Goal: Task Accomplishment & Management: Use online tool/utility

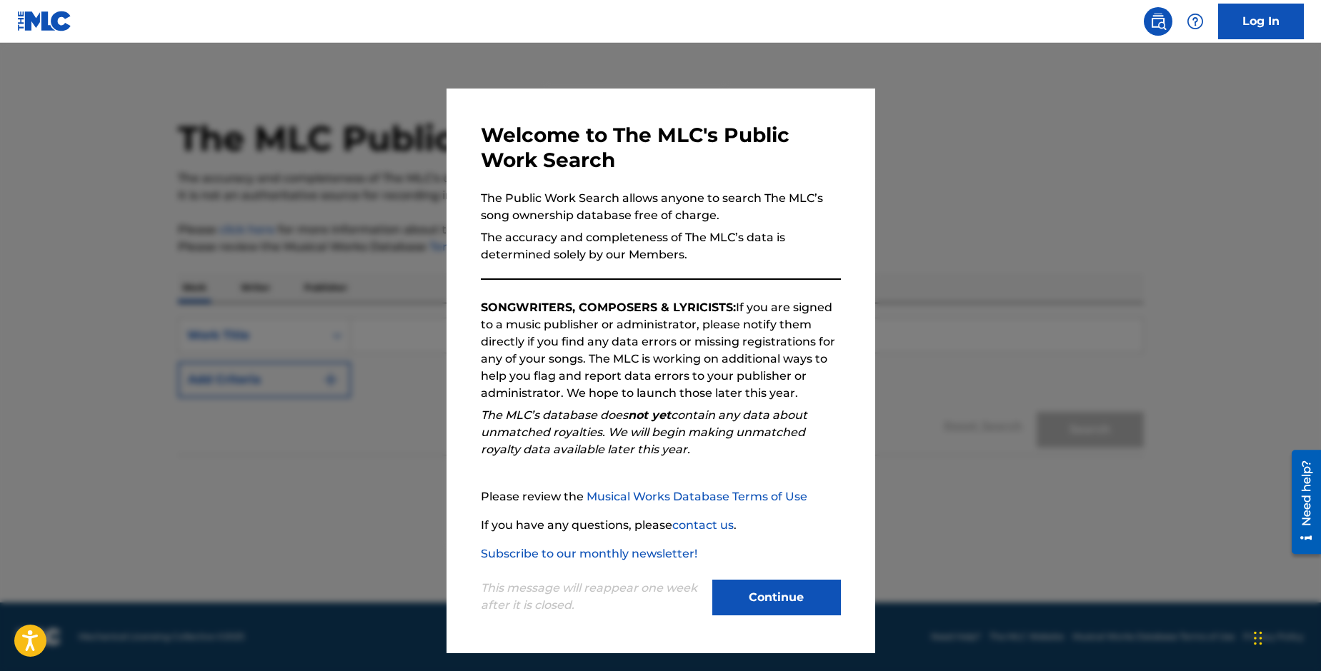
click at [799, 601] on button "Continue" at bounding box center [776, 598] width 129 height 36
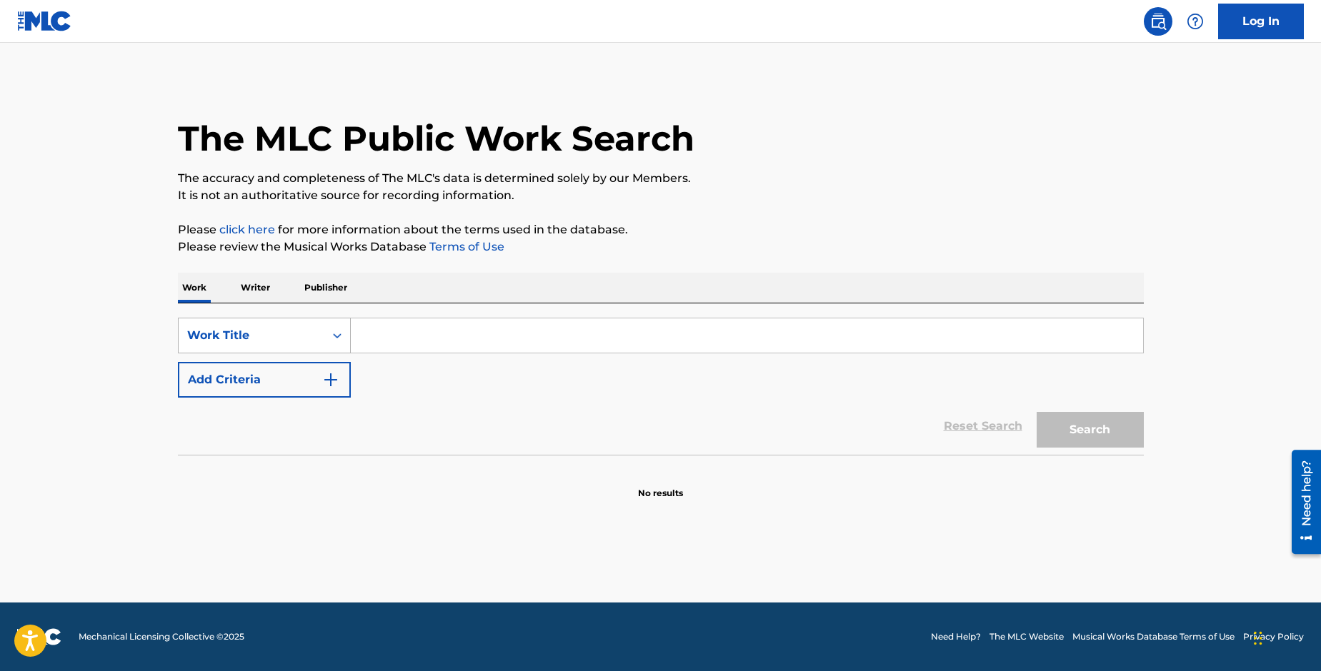
click at [281, 324] on div "Work Title" at bounding box center [252, 335] width 146 height 27
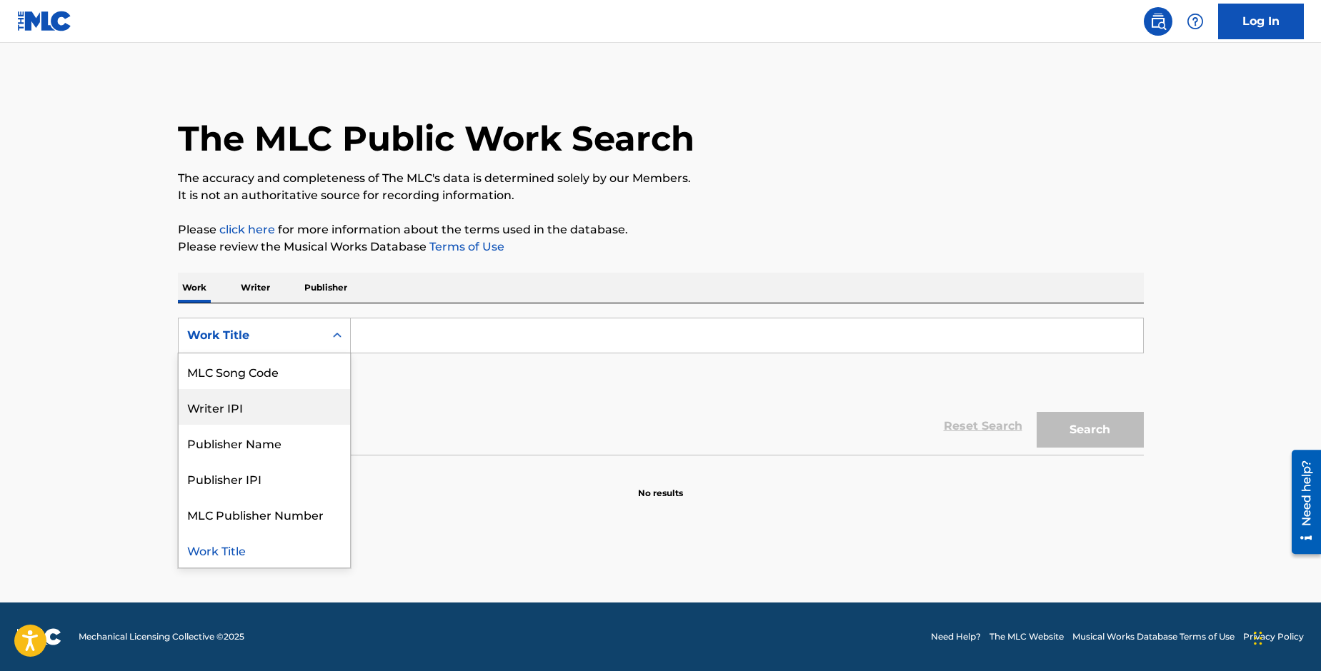
scroll to position [71, 0]
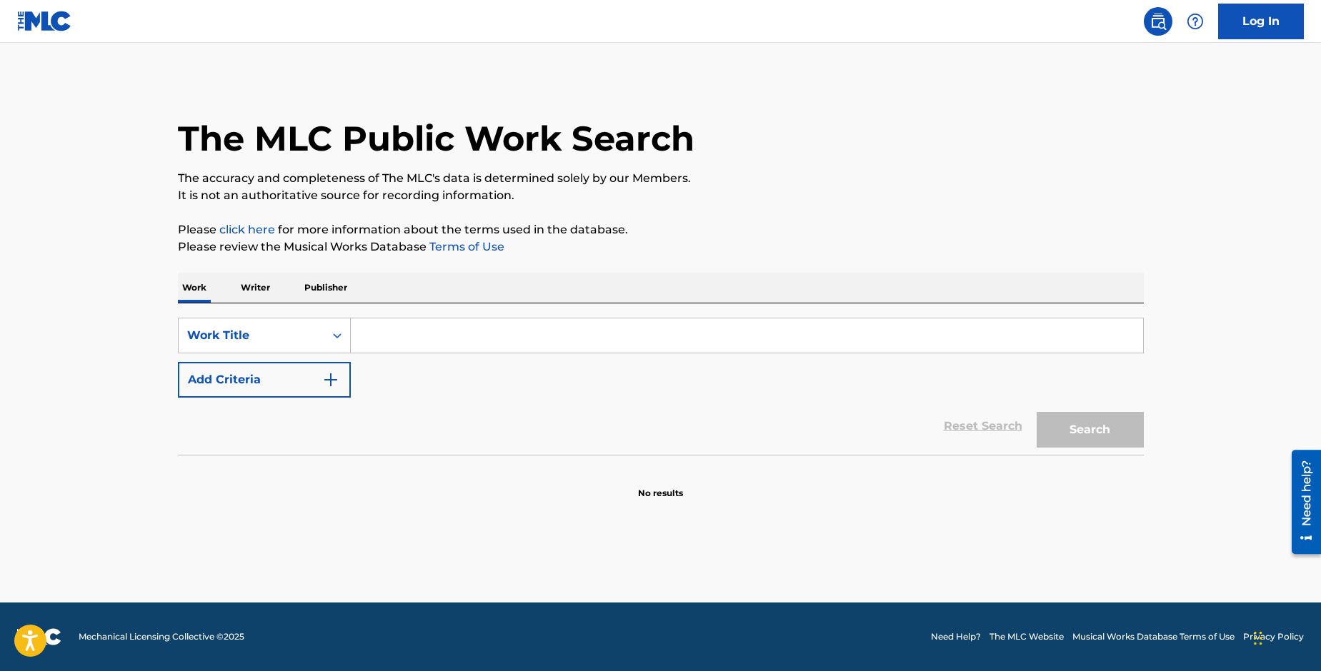
click at [493, 317] on div "SearchWithCriteriaa091a39f-878d-424c-8111-7e786a923c37 Work Title Add Criteria …" at bounding box center [661, 379] width 966 height 151
click at [503, 326] on input "Search Form" at bounding box center [747, 336] width 792 height 34
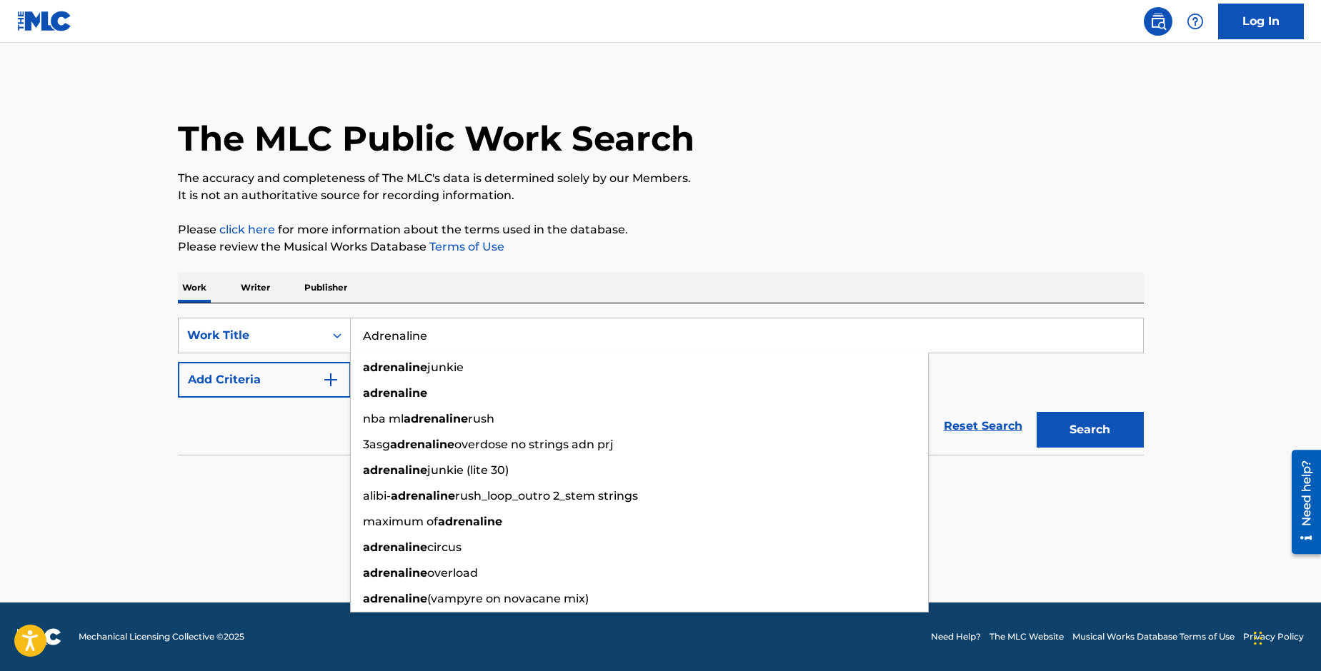
type input "Adrenaline"
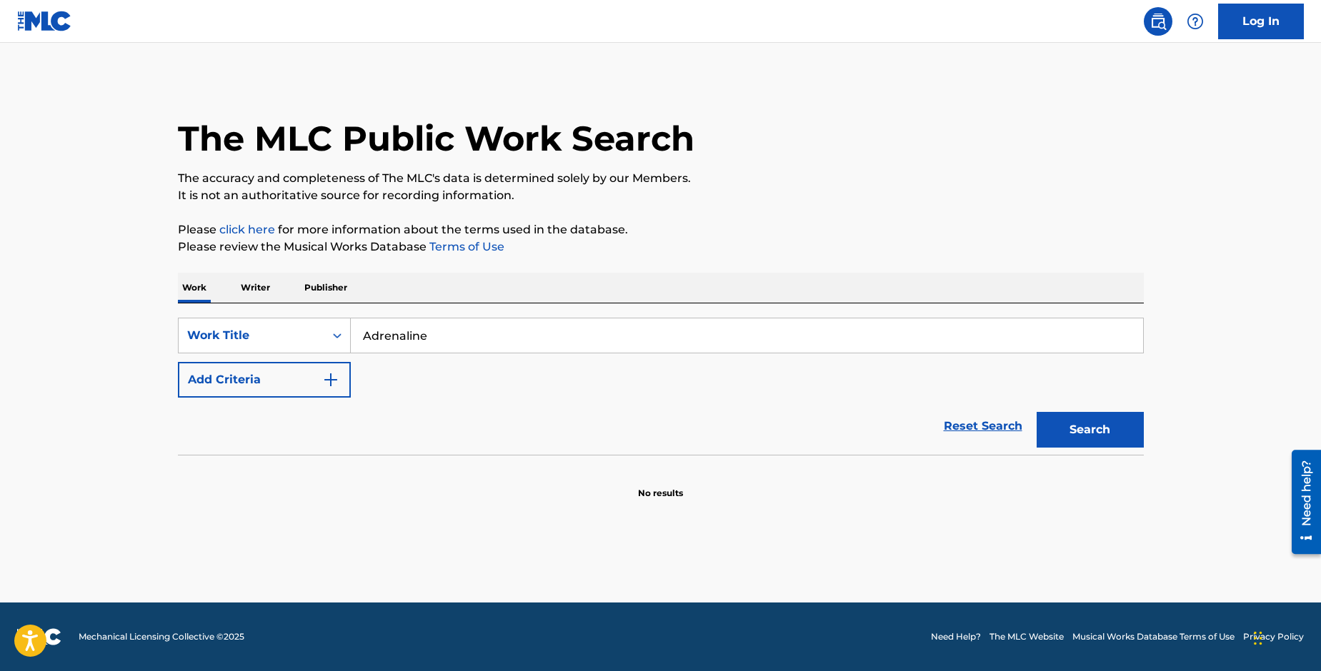
click at [1119, 410] on div "Search" at bounding box center [1086, 426] width 114 height 57
click at [1116, 416] on button "Search" at bounding box center [1089, 430] width 107 height 36
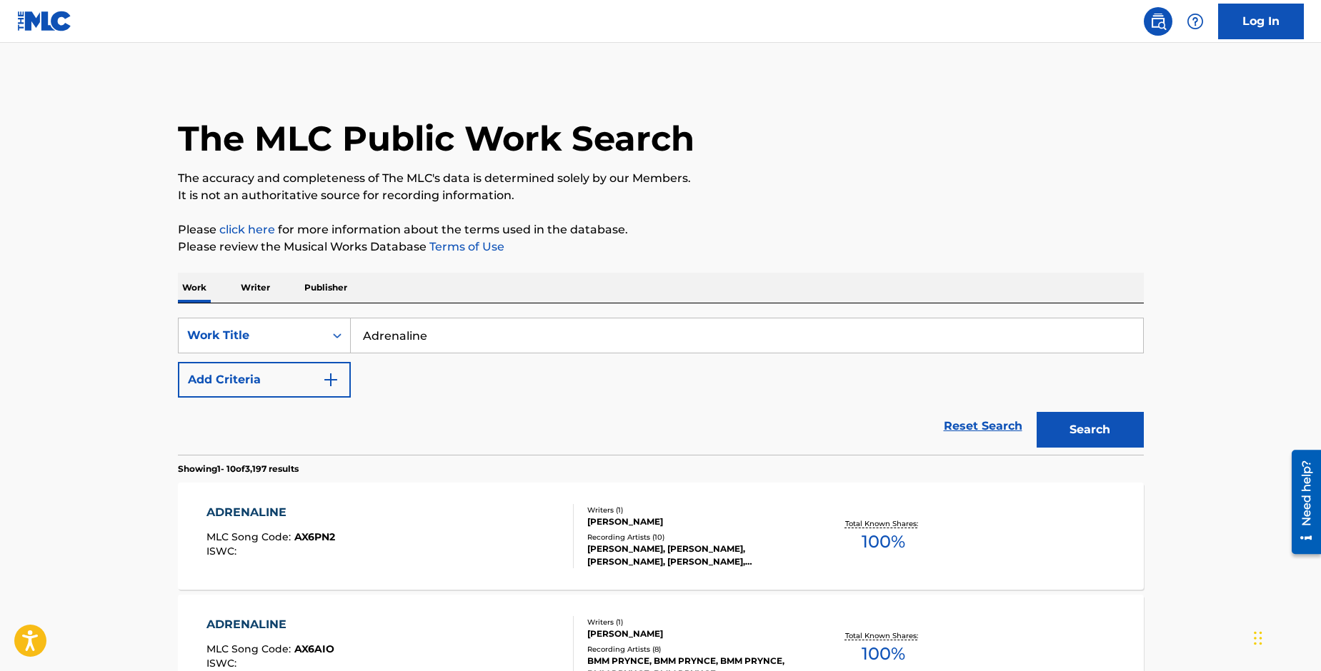
click at [314, 390] on button "Add Criteria" at bounding box center [264, 380] width 173 height 36
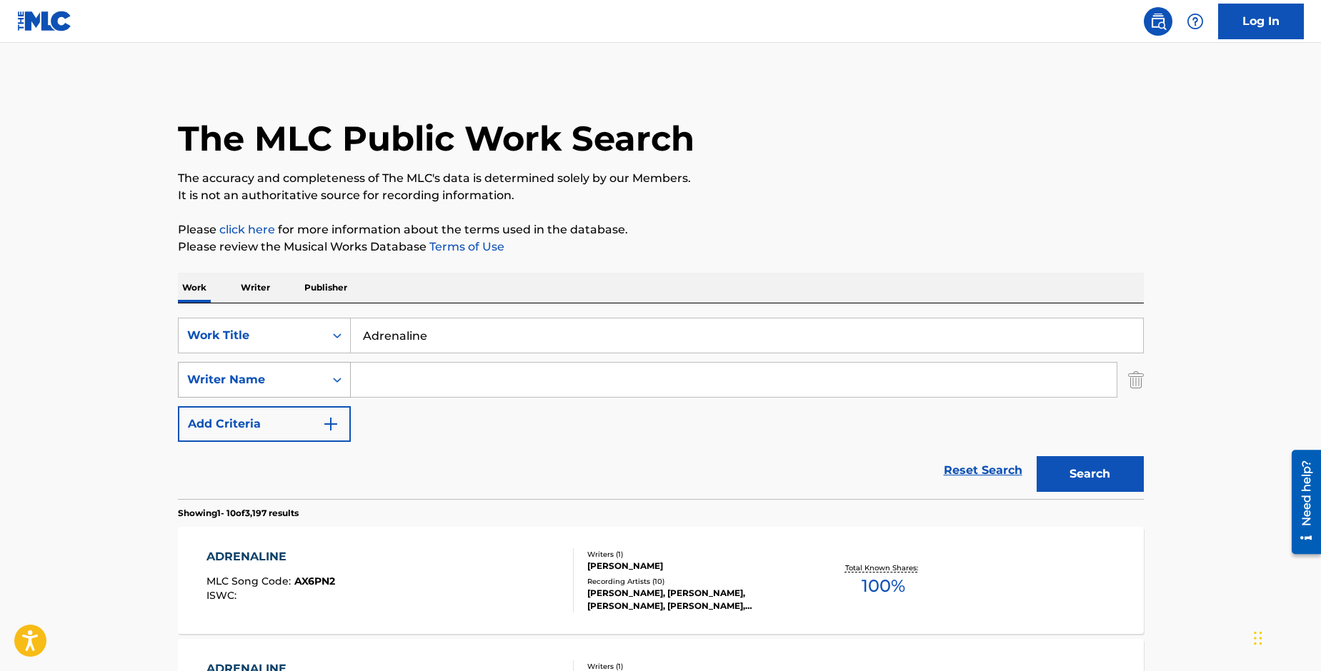
click at [304, 380] on div "Writer Name" at bounding box center [251, 379] width 129 height 17
click at [471, 380] on input "Search Form" at bounding box center [734, 380] width 766 height 34
type input "wall"
click at [1036, 456] on button "Search" at bounding box center [1089, 474] width 107 height 36
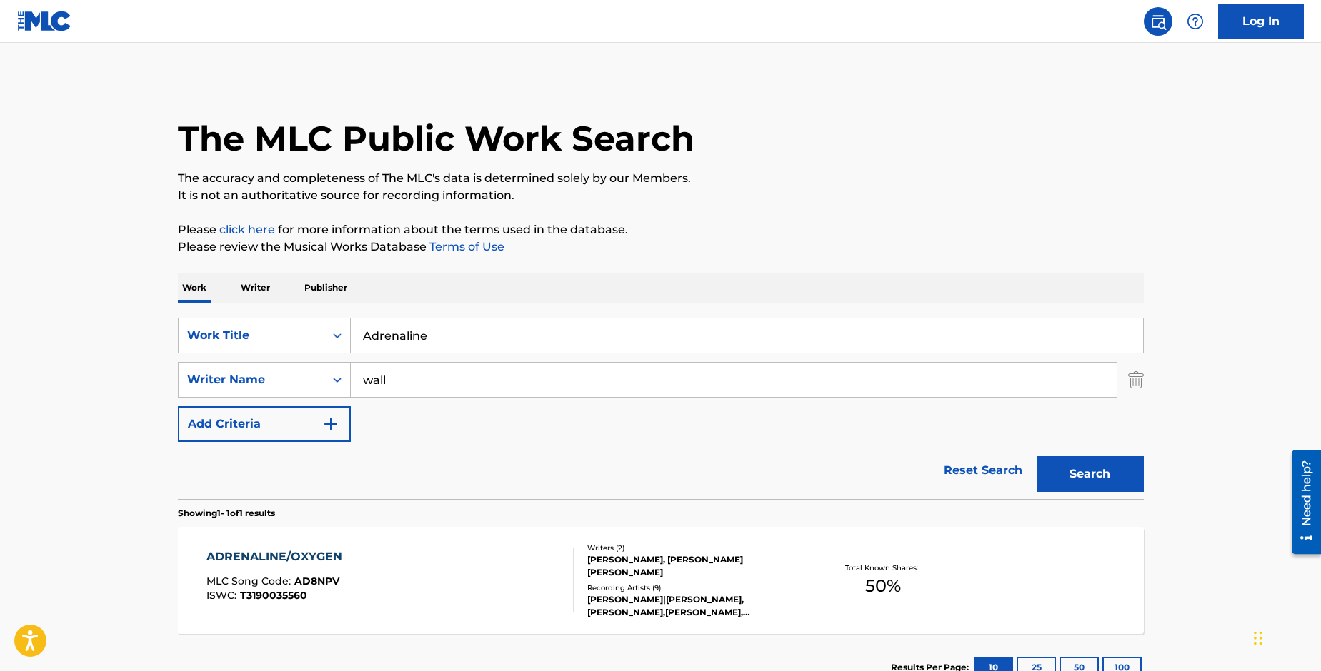
click at [931, 152] on div "The MLC Public Work Search" at bounding box center [661, 131] width 966 height 104
click at [269, 554] on div "ADRENALINE/OXYGEN" at bounding box center [277, 557] width 143 height 17
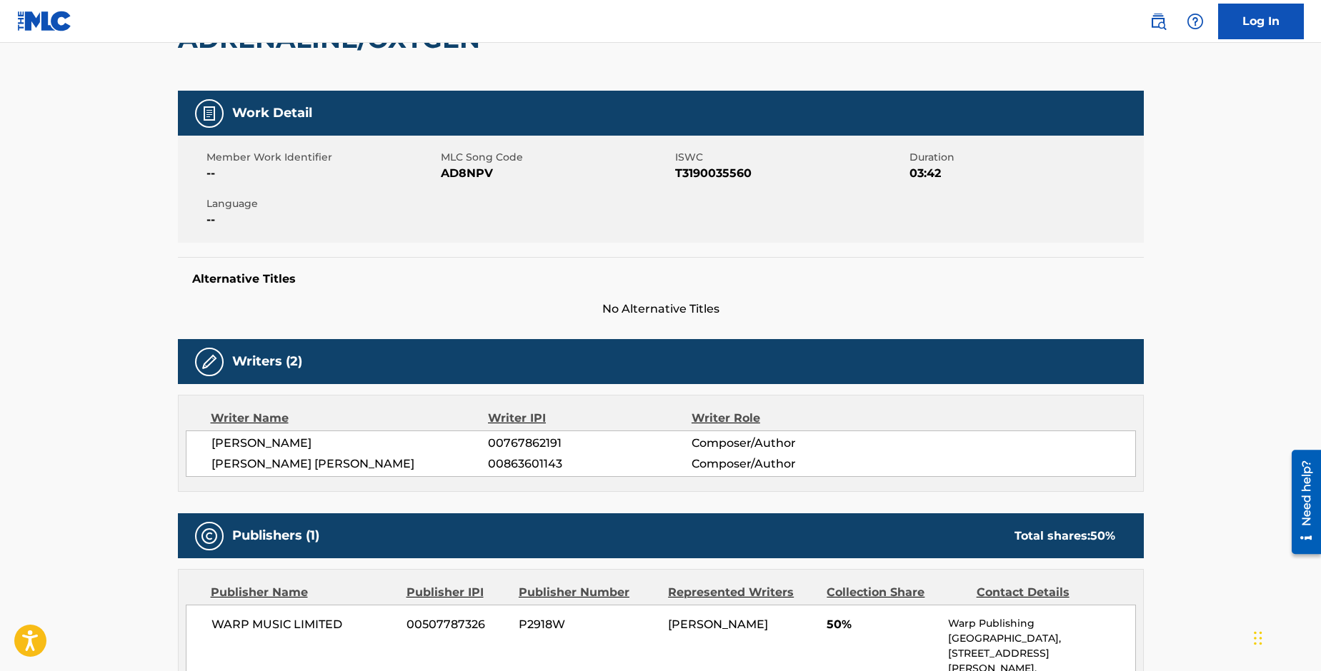
scroll to position [171, 0]
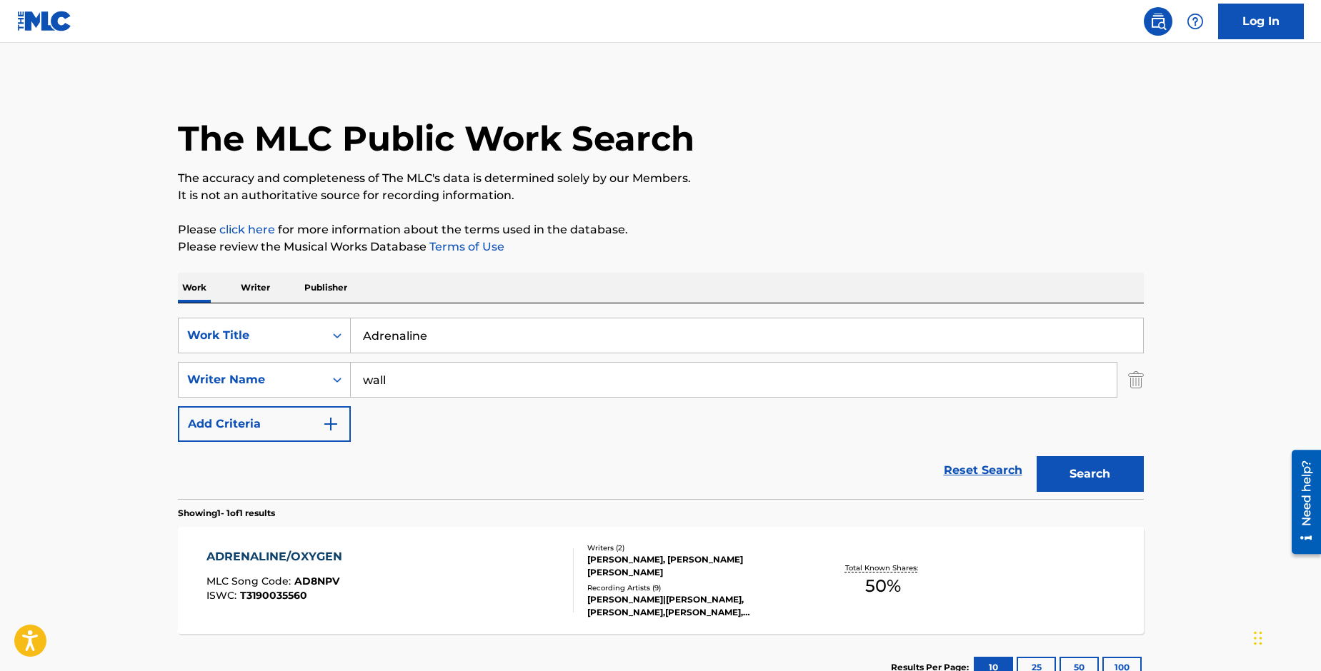
click at [959, 135] on div "The MLC Public Work Search" at bounding box center [661, 131] width 966 height 104
click at [1274, 21] on link "Log In" at bounding box center [1261, 22] width 86 height 36
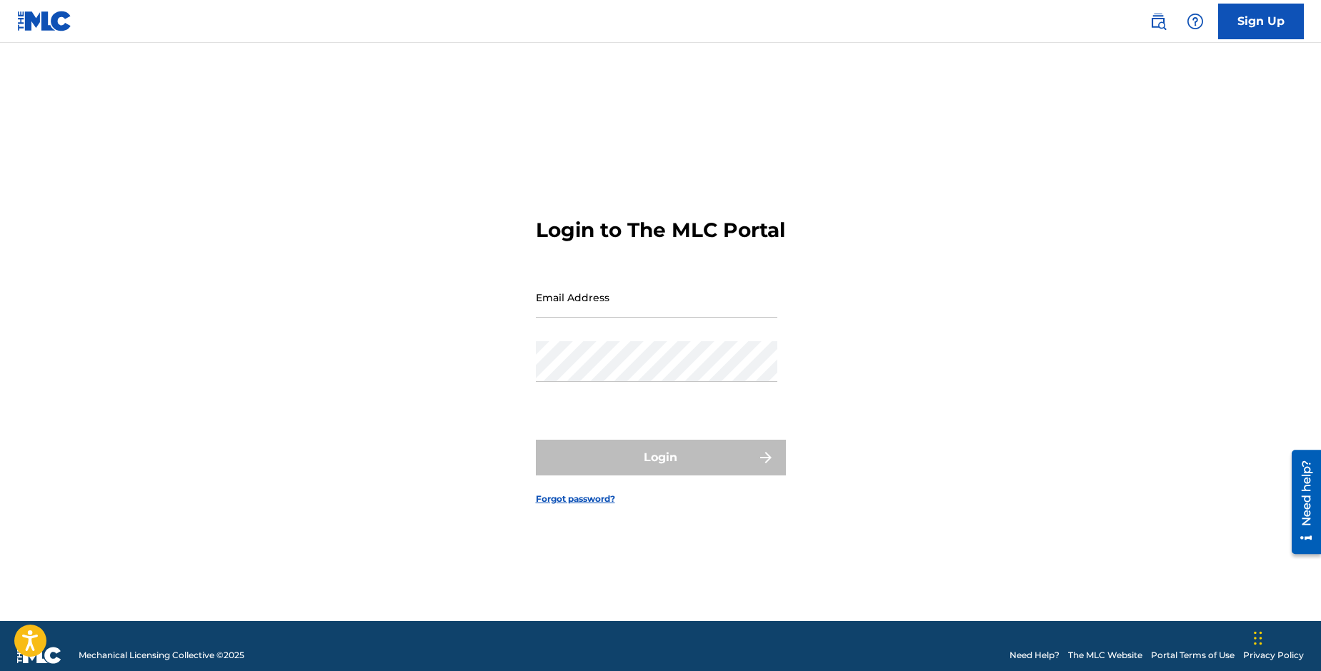
click at [666, 316] on input "Email Address" at bounding box center [656, 297] width 241 height 41
type input "[EMAIL_ADDRESS][PERSON_NAME][DOMAIN_NAME]"
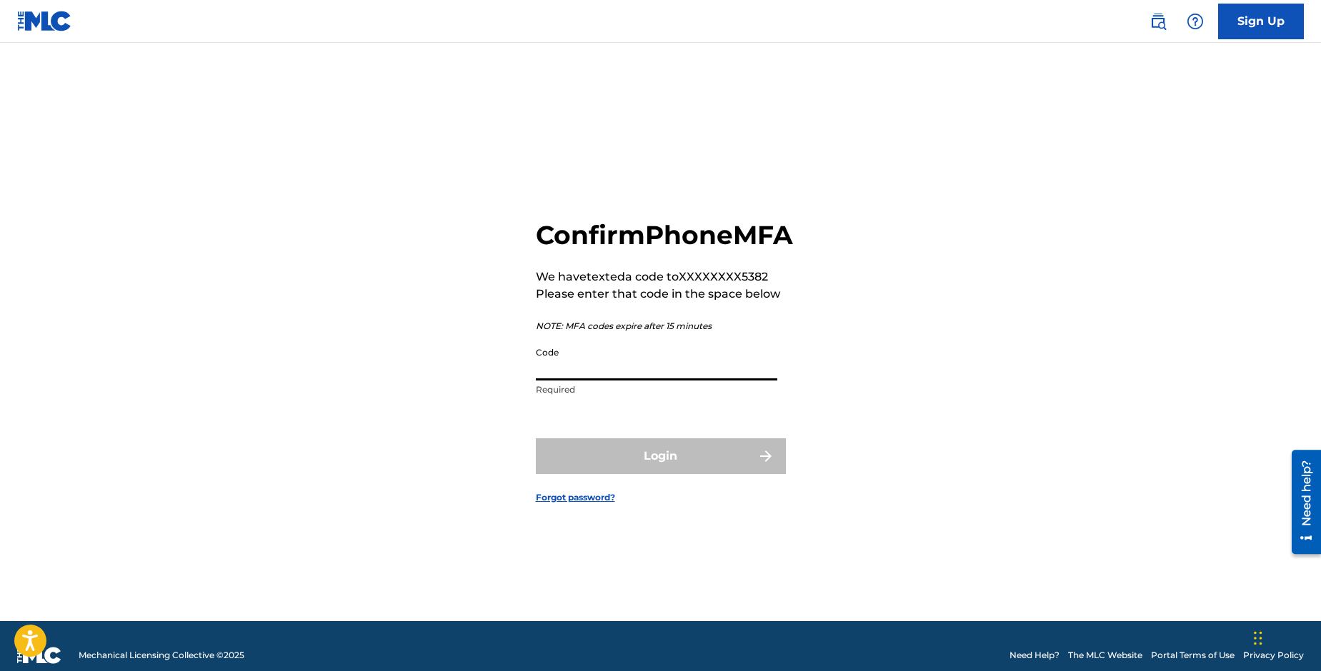
click at [699, 376] on input "Code" at bounding box center [656, 360] width 241 height 41
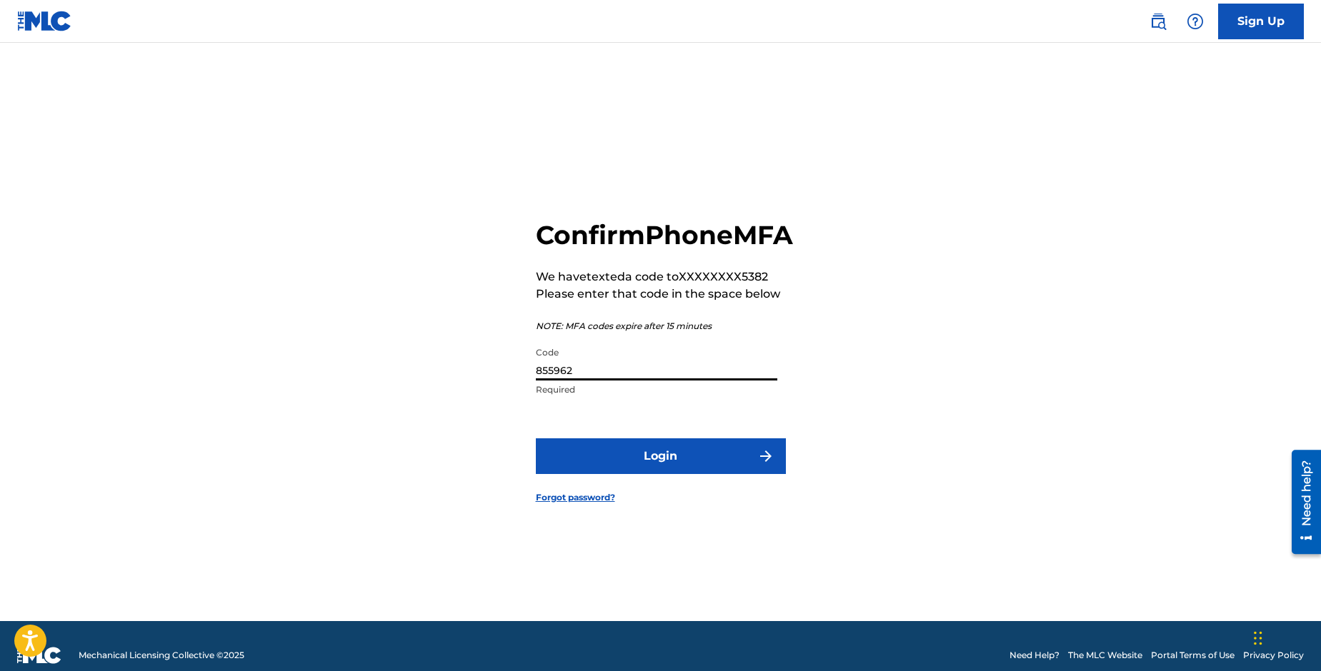
type input "855962"
click at [745, 474] on button "Login" at bounding box center [661, 457] width 250 height 36
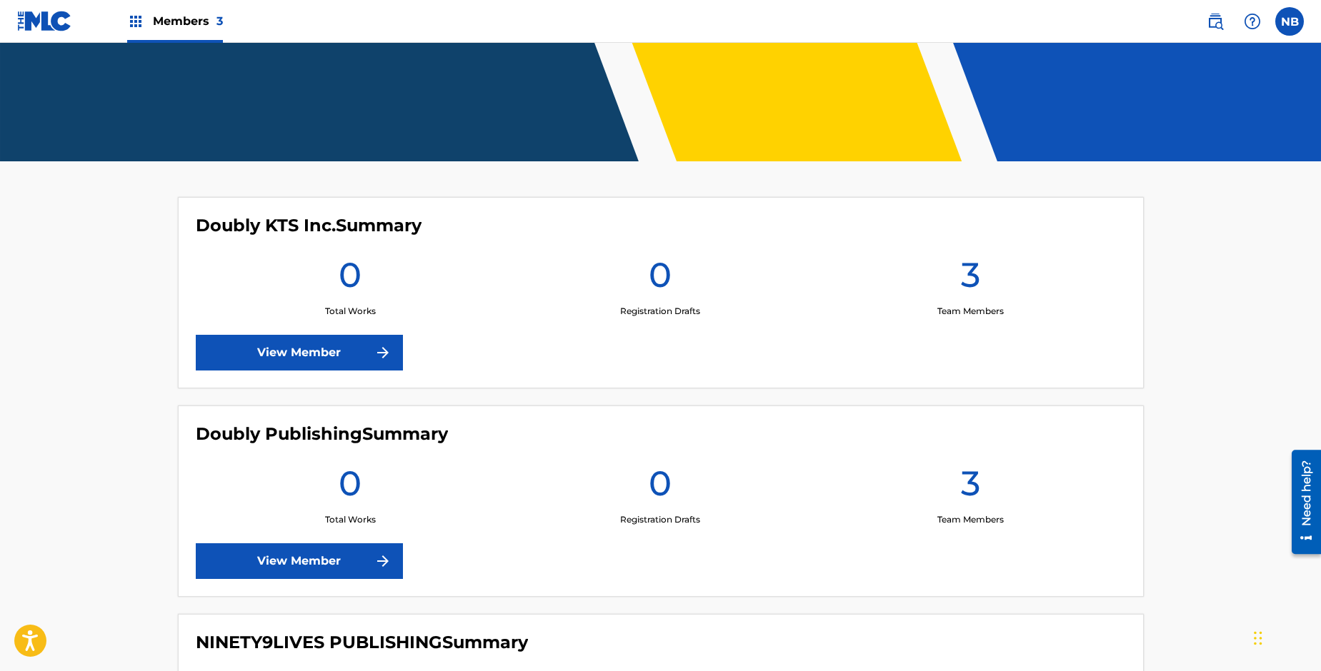
scroll to position [343, 0]
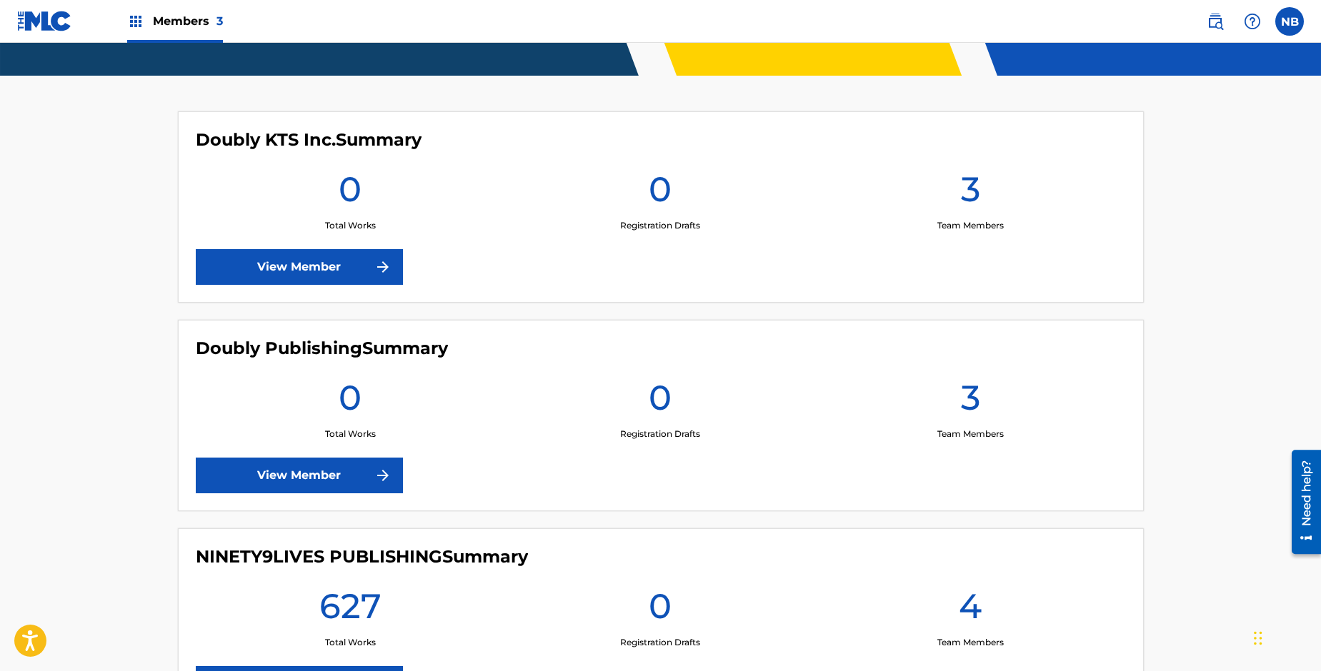
click at [351, 489] on link "View Member" at bounding box center [299, 476] width 207 height 36
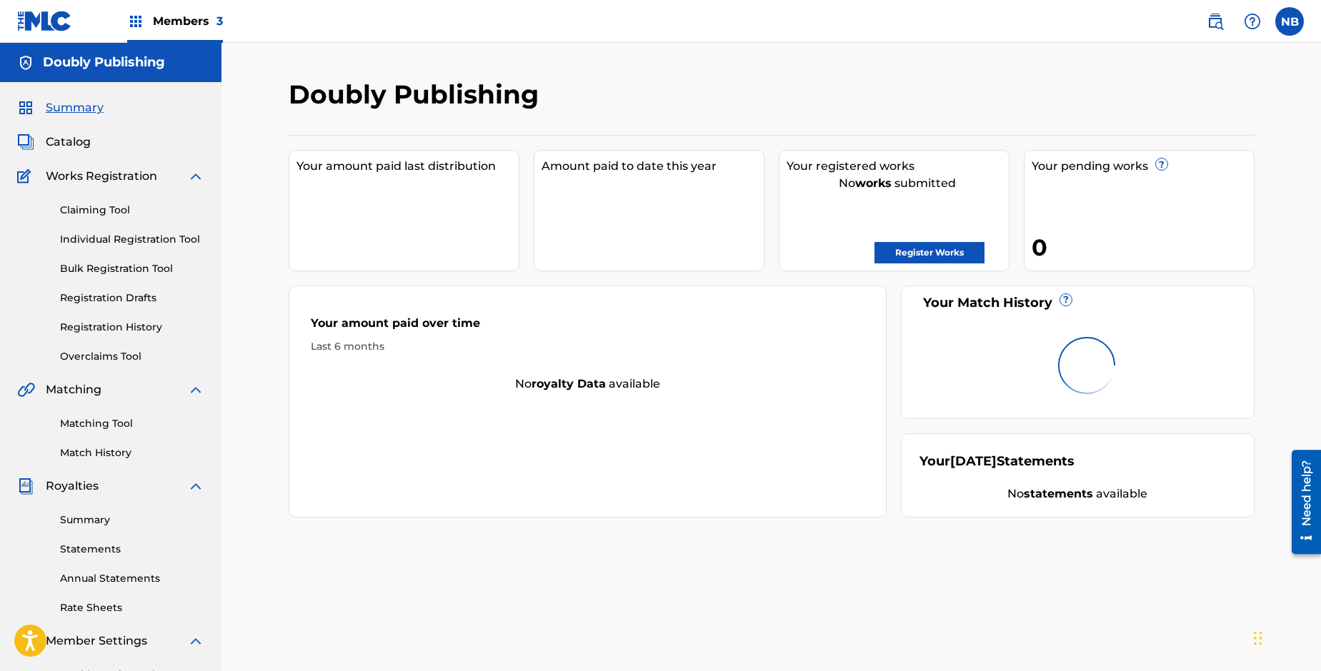
click at [96, 420] on link "Matching Tool" at bounding box center [132, 423] width 144 height 15
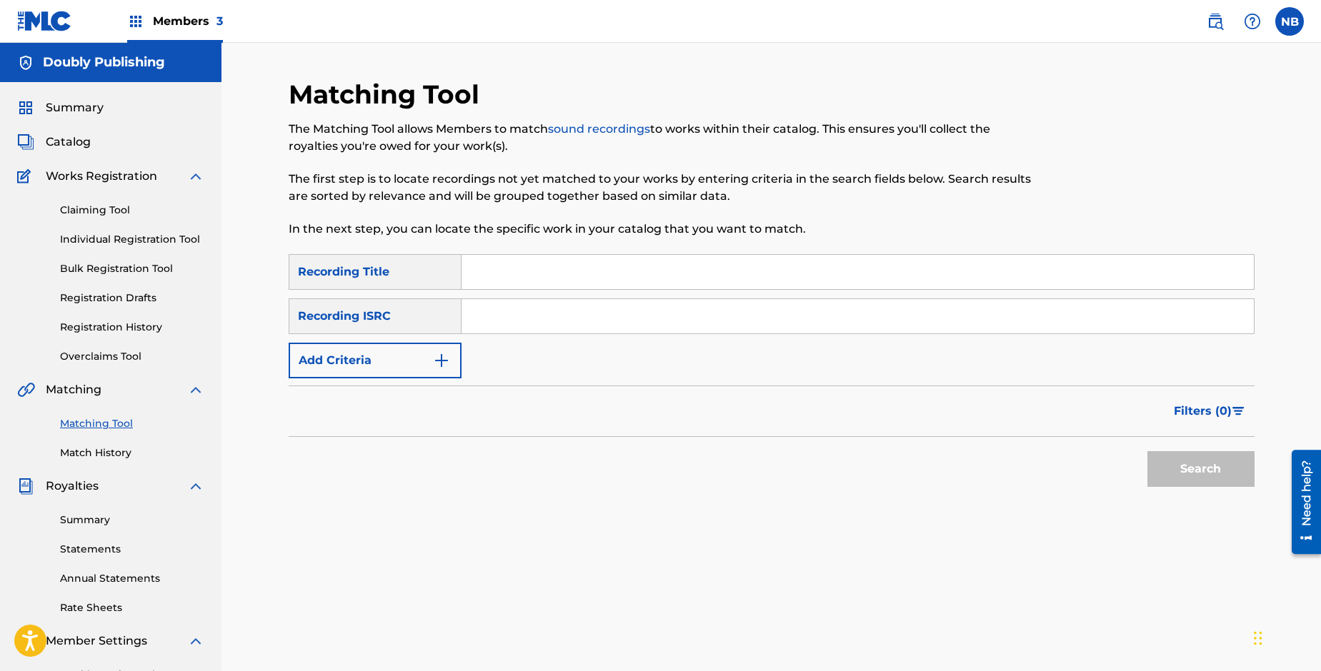
click at [524, 314] on input "Search Form" at bounding box center [857, 316] width 792 height 34
paste input "USA2P1272763"
type input "USA2P1272763"
click at [1202, 452] on button "Search" at bounding box center [1200, 469] width 107 height 36
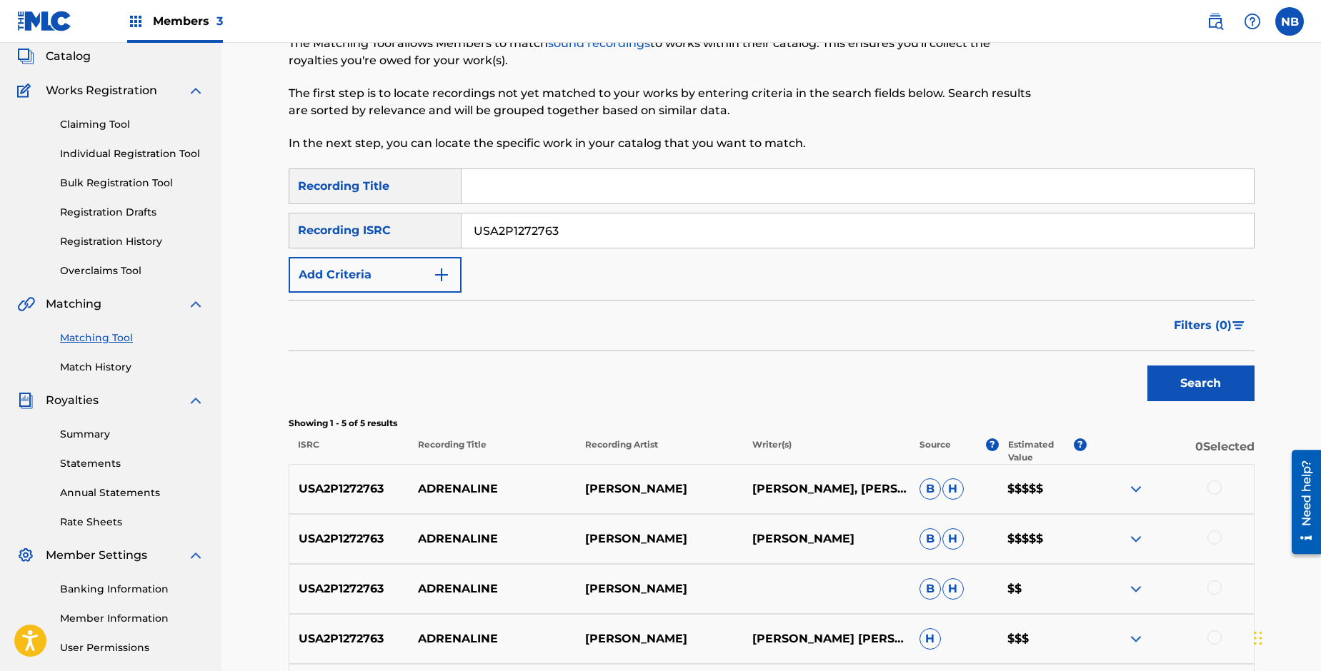
scroll to position [257, 0]
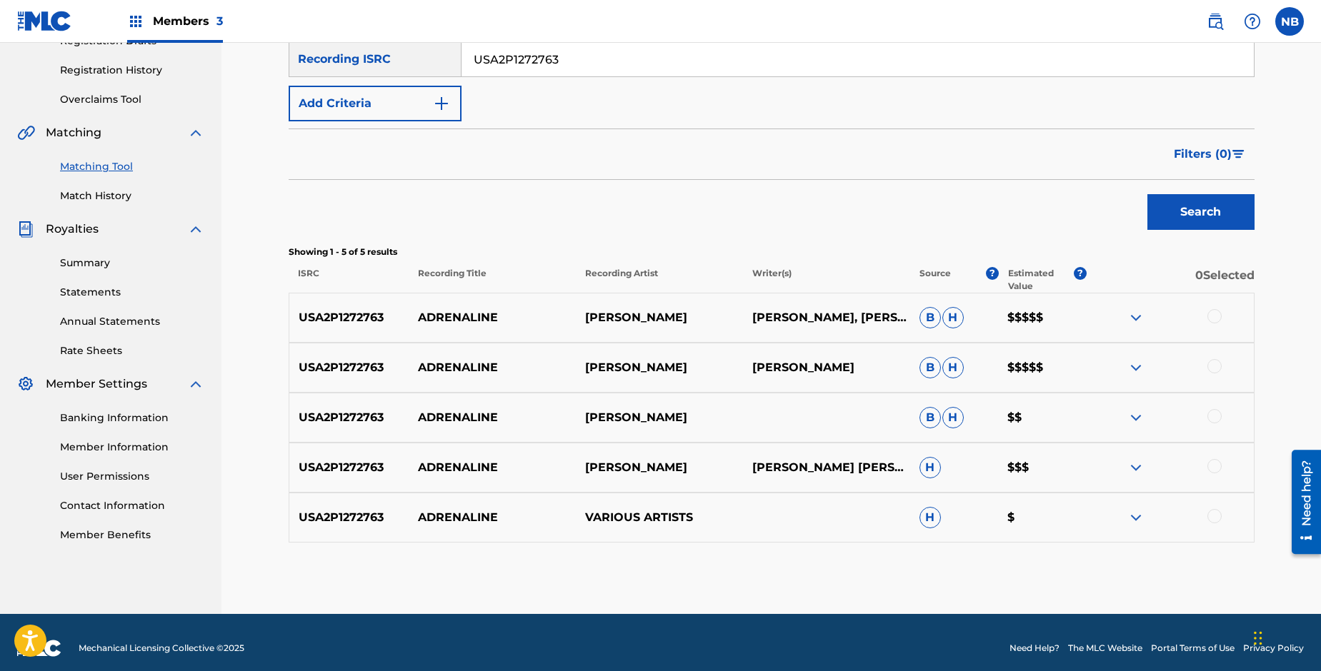
click at [1136, 321] on img at bounding box center [1135, 317] width 17 height 17
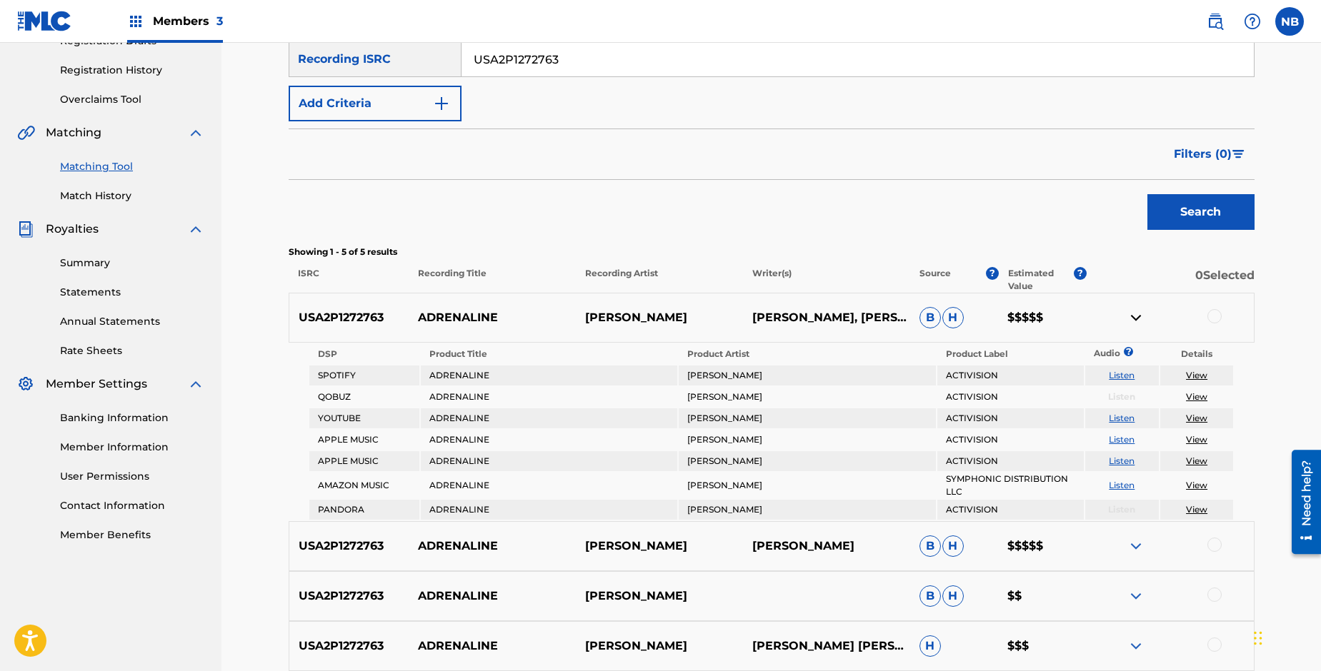
click at [1129, 545] on img at bounding box center [1135, 546] width 17 height 17
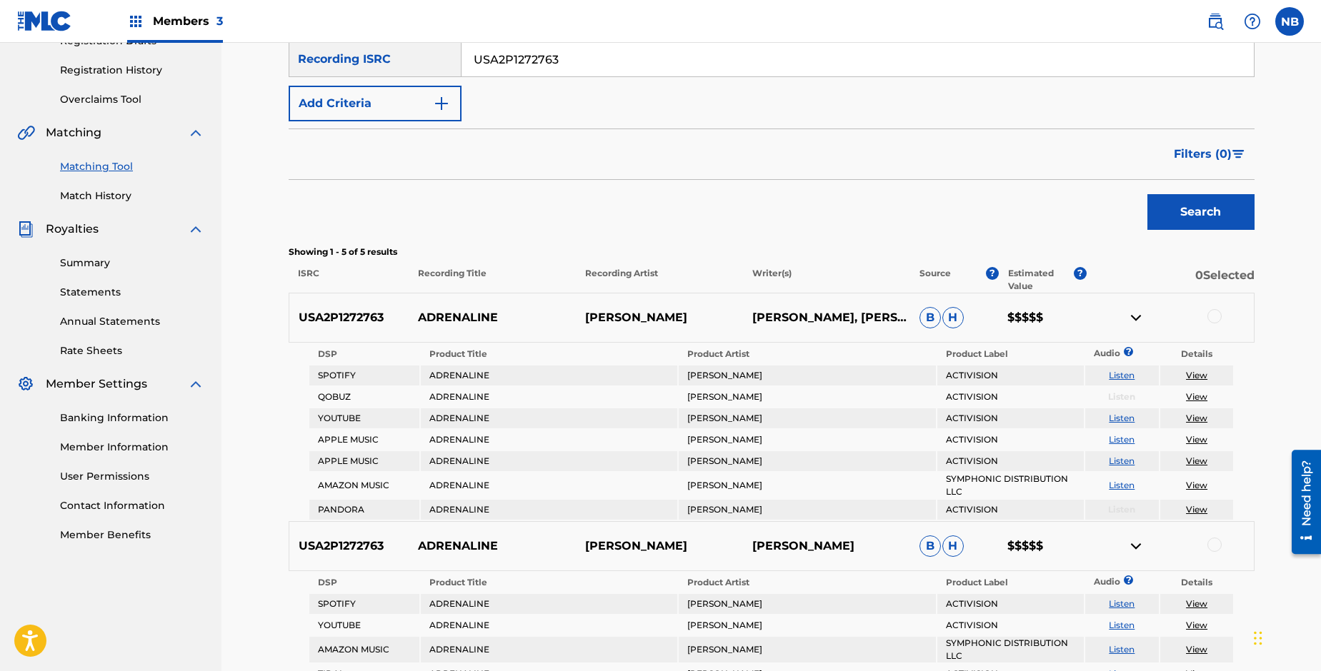
scroll to position [429, 0]
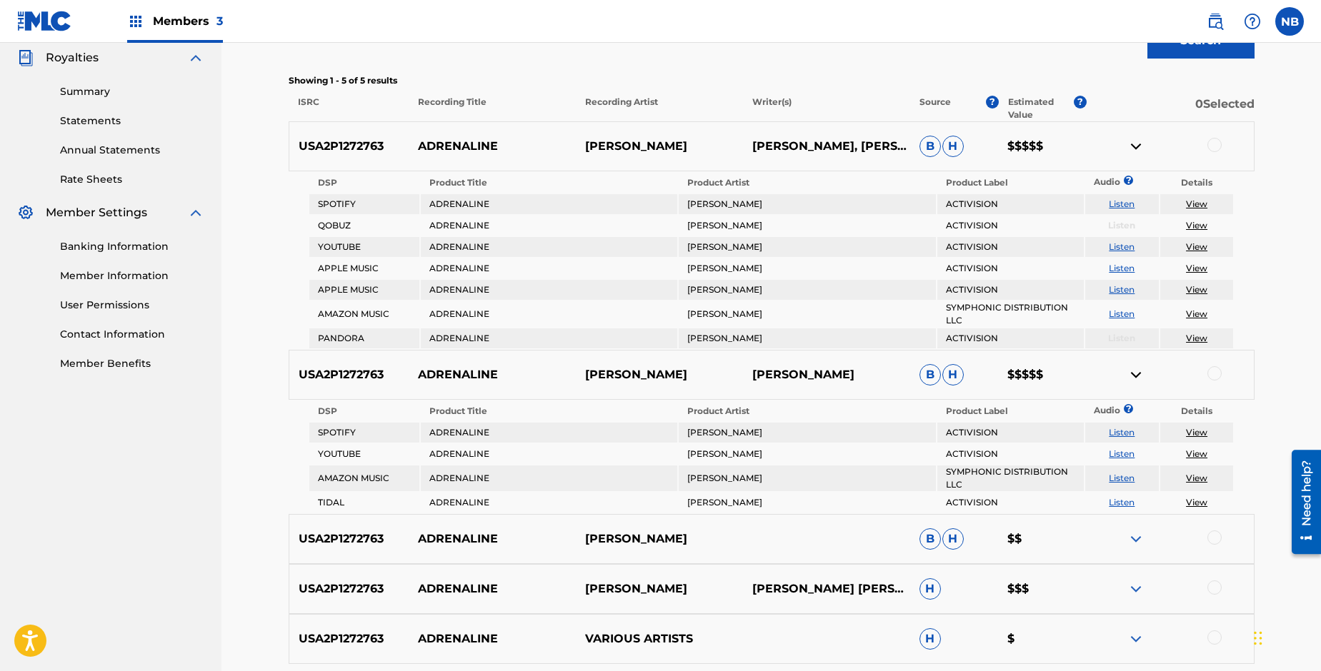
click at [1125, 544] on div at bounding box center [1169, 539] width 167 height 17
drag, startPoint x: 1156, startPoint y: 544, endPoint x: 1126, endPoint y: 546, distance: 30.1
click at [1149, 545] on div at bounding box center [1169, 539] width 167 height 17
click at [1106, 541] on div at bounding box center [1169, 539] width 167 height 17
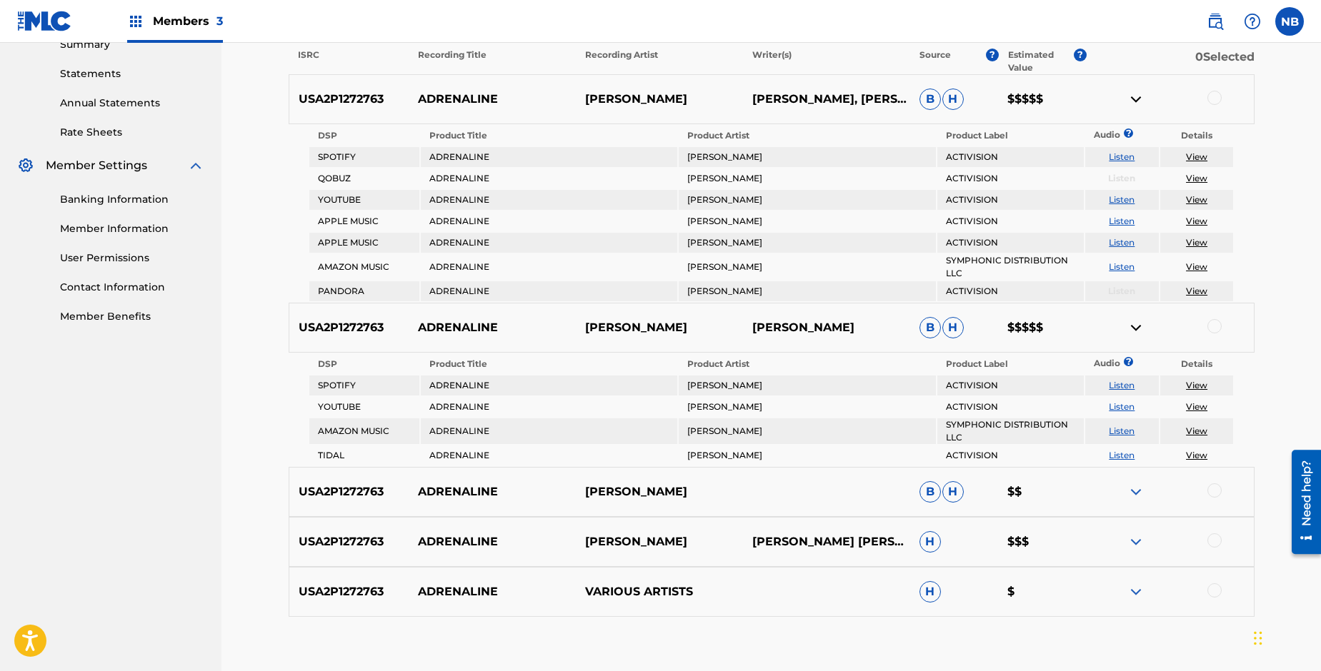
scroll to position [304, 0]
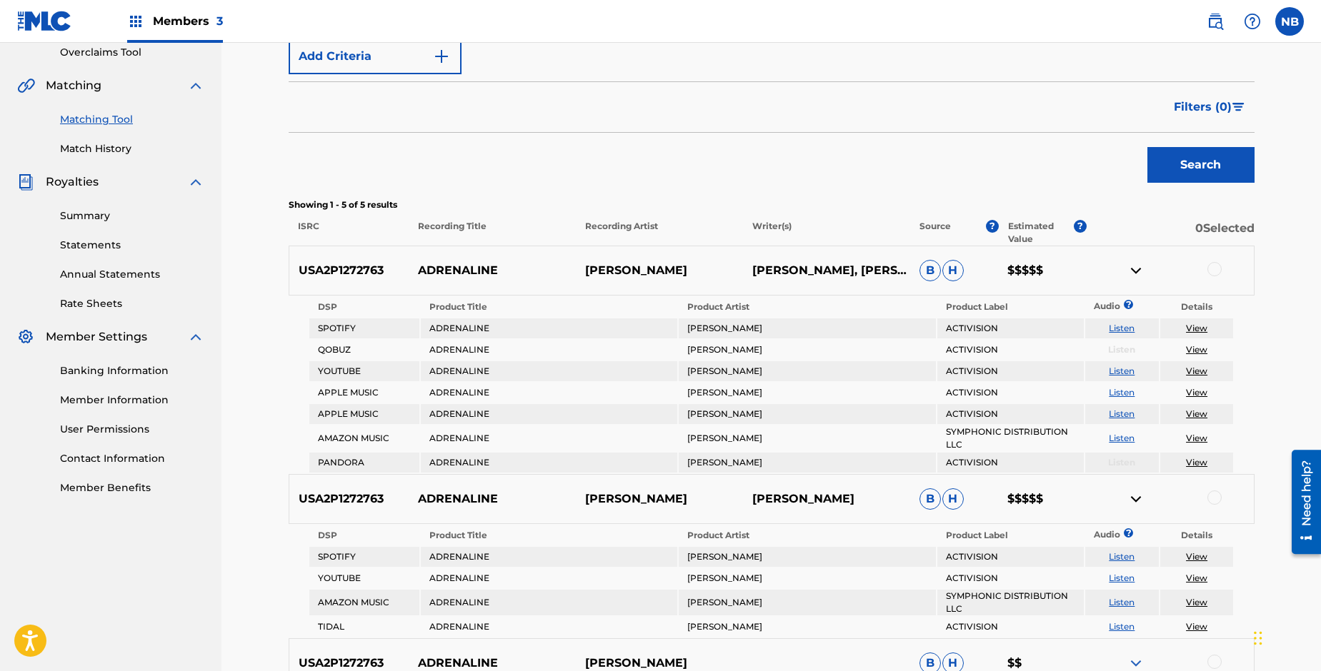
click at [1197, 327] on link "View" at bounding box center [1196, 328] width 21 height 11
click at [1141, 491] on img at bounding box center [1135, 499] width 17 height 17
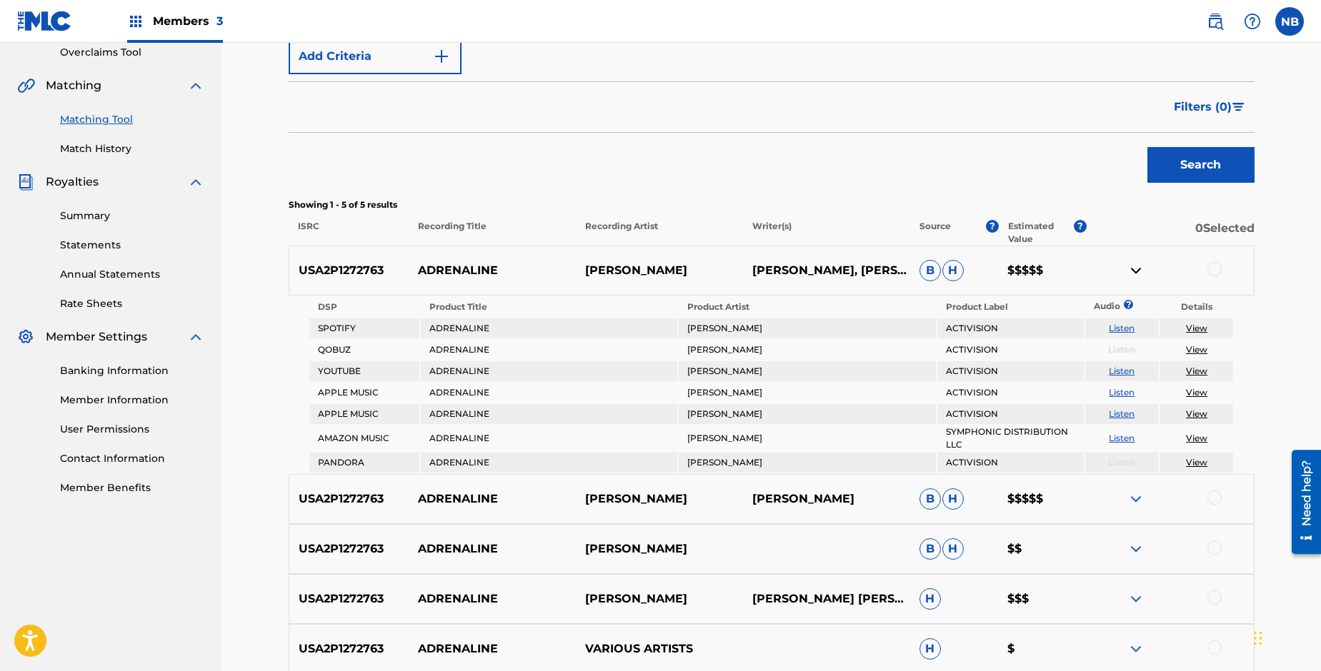
click at [1134, 271] on img at bounding box center [1135, 270] width 17 height 17
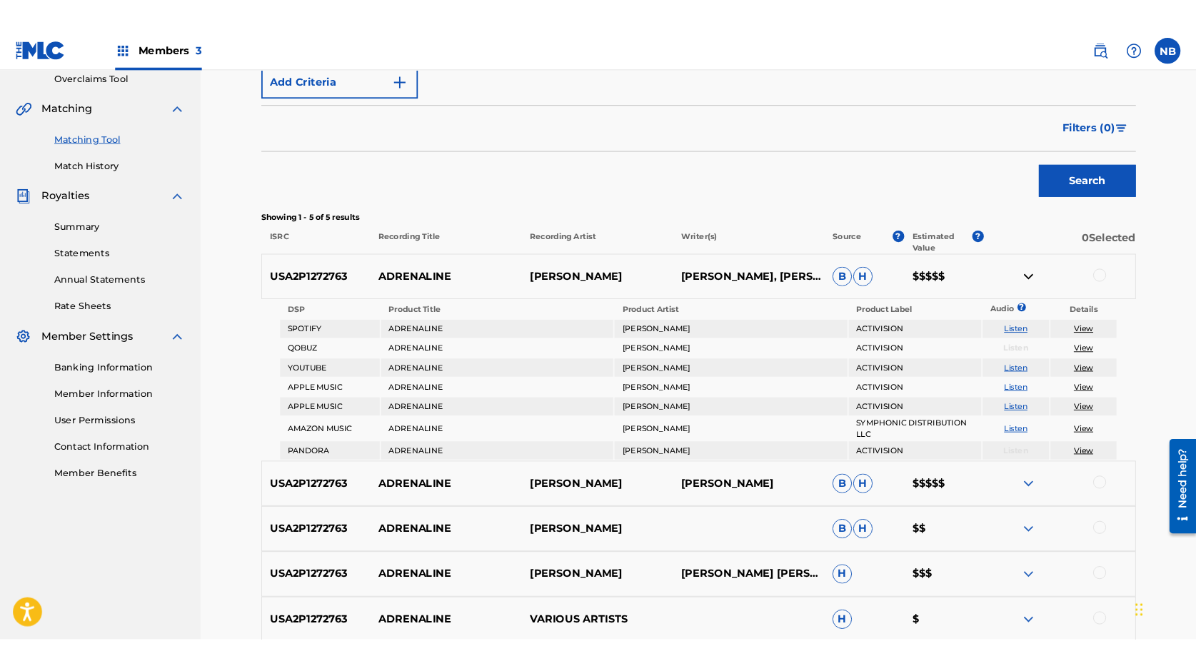
scroll to position [269, 0]
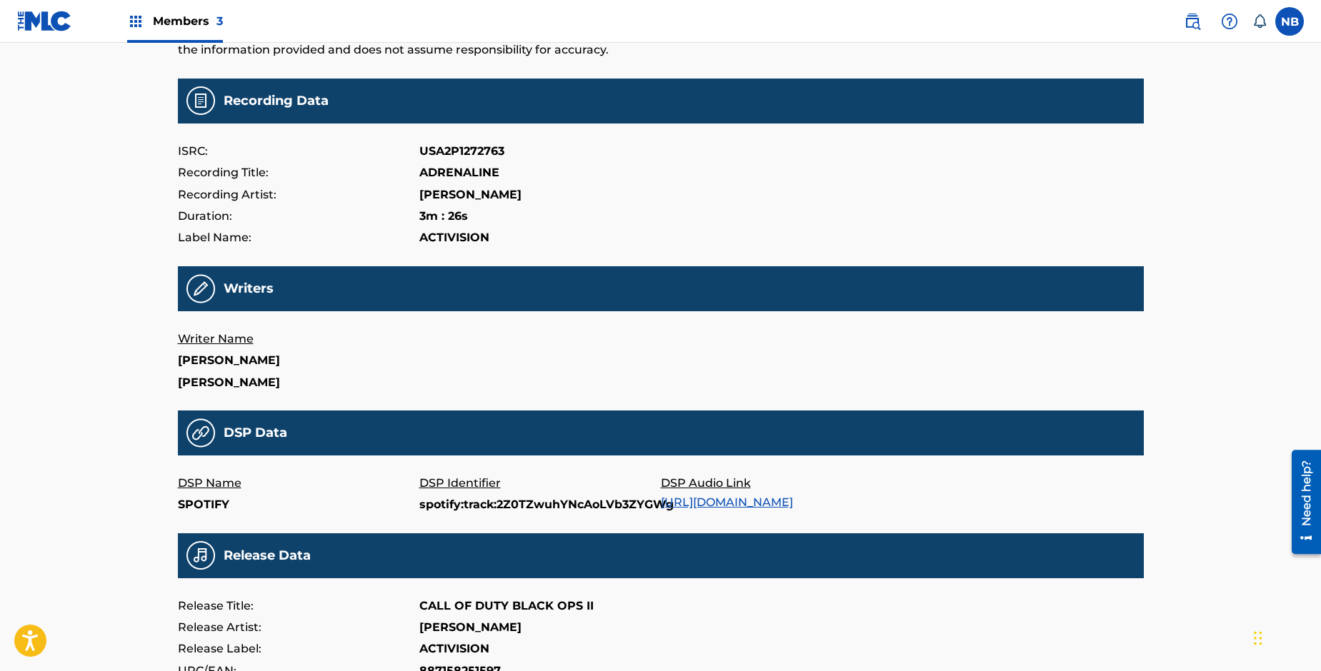
scroll to position [101, 0]
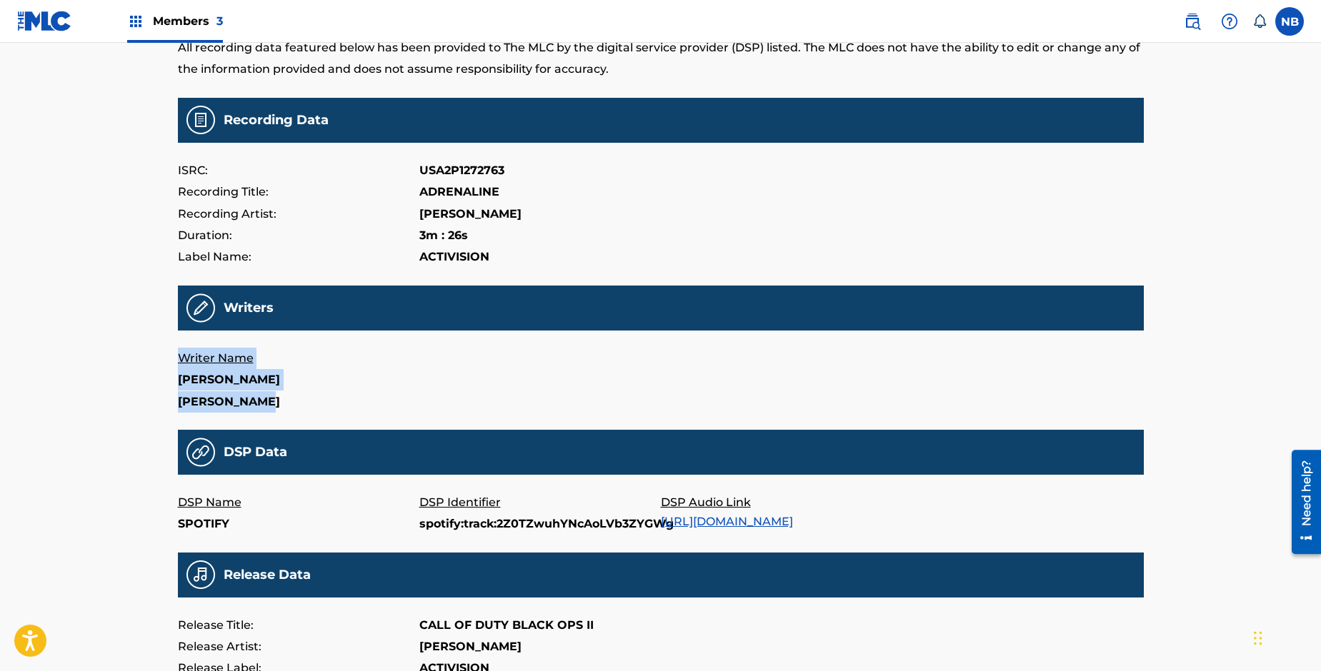
drag, startPoint x: 279, startPoint y: 405, endPoint x: 170, endPoint y: 356, distance: 119.9
click at [170, 356] on div "ADRENALINE All recording data featured below has been provided to The MLC by th…" at bounding box center [661, 397] width 1000 height 925
click at [699, 383] on div "Writer Name [PERSON_NAME] [PERSON_NAME]" at bounding box center [661, 380] width 966 height 65
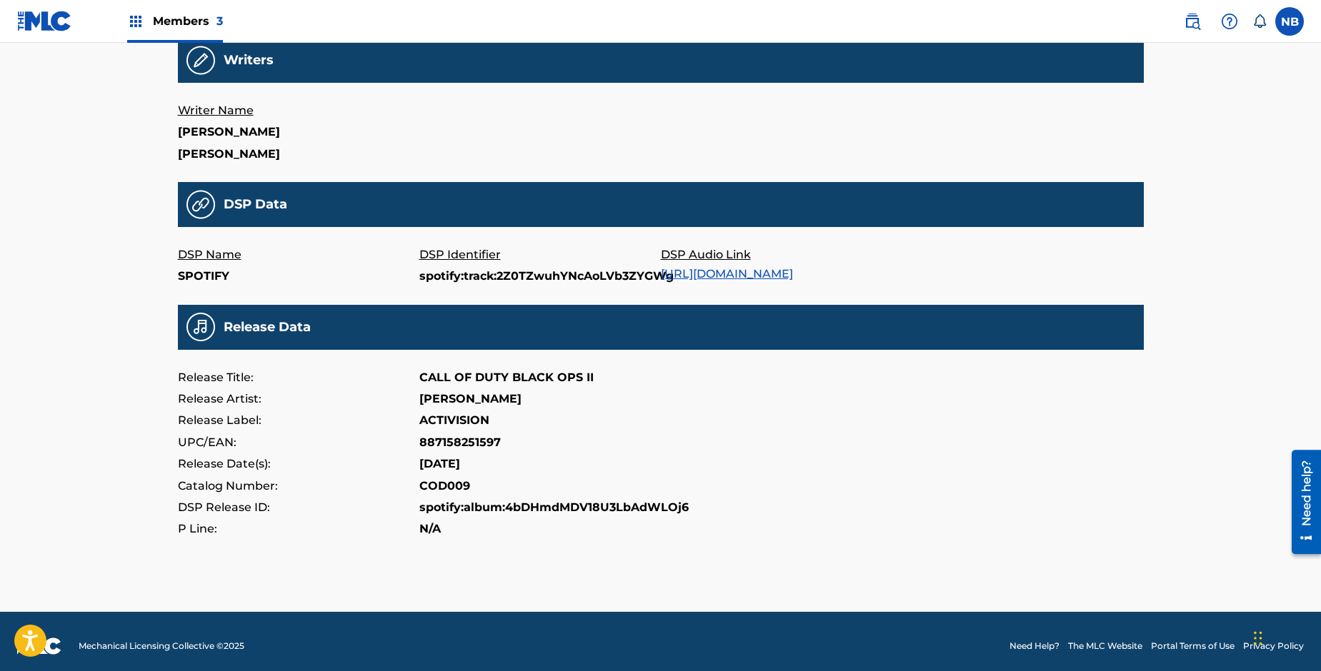
scroll to position [358, 0]
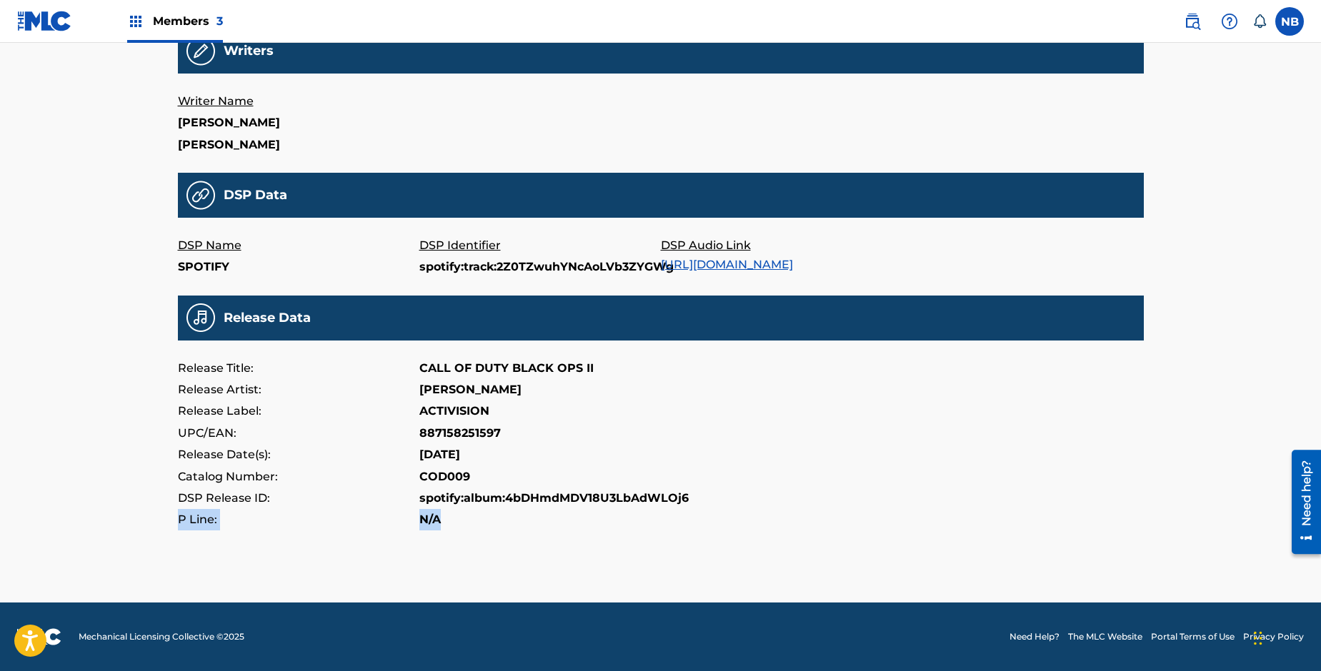
drag, startPoint x: 445, startPoint y: 539, endPoint x: 166, endPoint y: 526, distance: 279.6
click at [166, 526] on div "ADRENALINE All recording data featured below has been provided to The MLC by th…" at bounding box center [661, 140] width 1000 height 925
click at [674, 466] on div "Catalog Number: COD009" at bounding box center [661, 476] width 966 height 21
drag, startPoint x: 562, startPoint y: 397, endPoint x: 514, endPoint y: 403, distance: 48.2
click at [392, 391] on div "Release Artist: [PERSON_NAME]" at bounding box center [661, 389] width 966 height 21
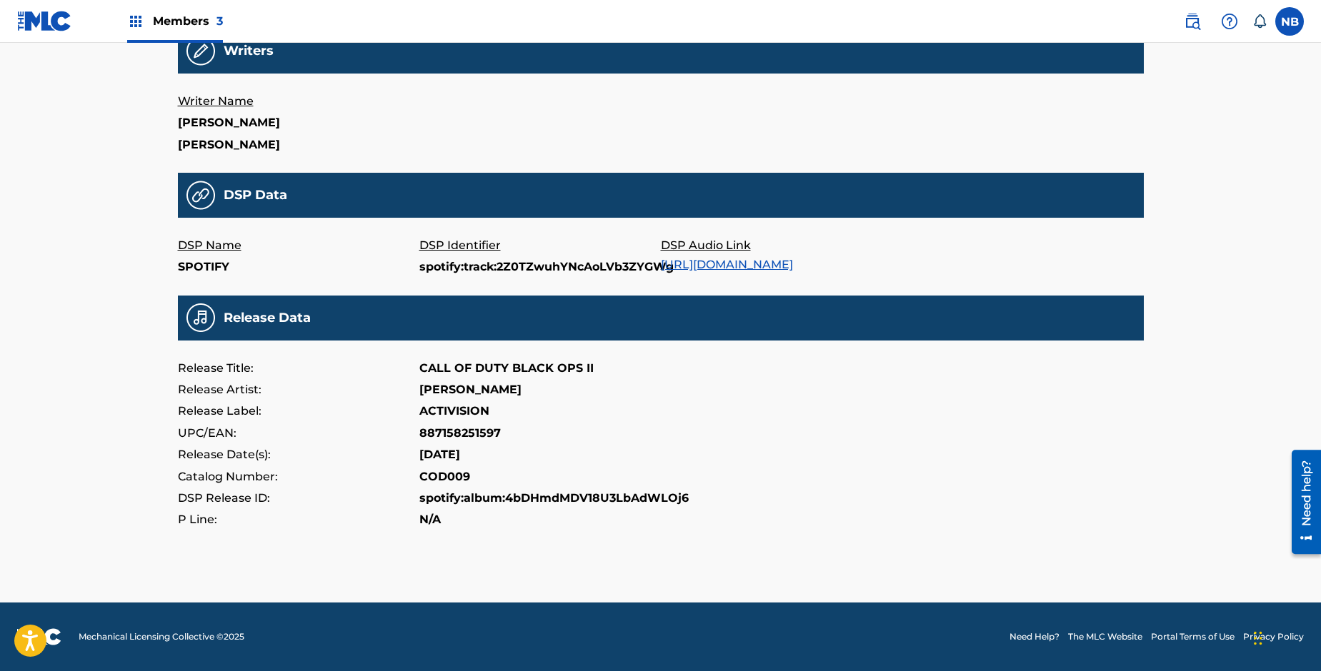
click at [646, 481] on div "Catalog Number: COD009" at bounding box center [661, 476] width 966 height 21
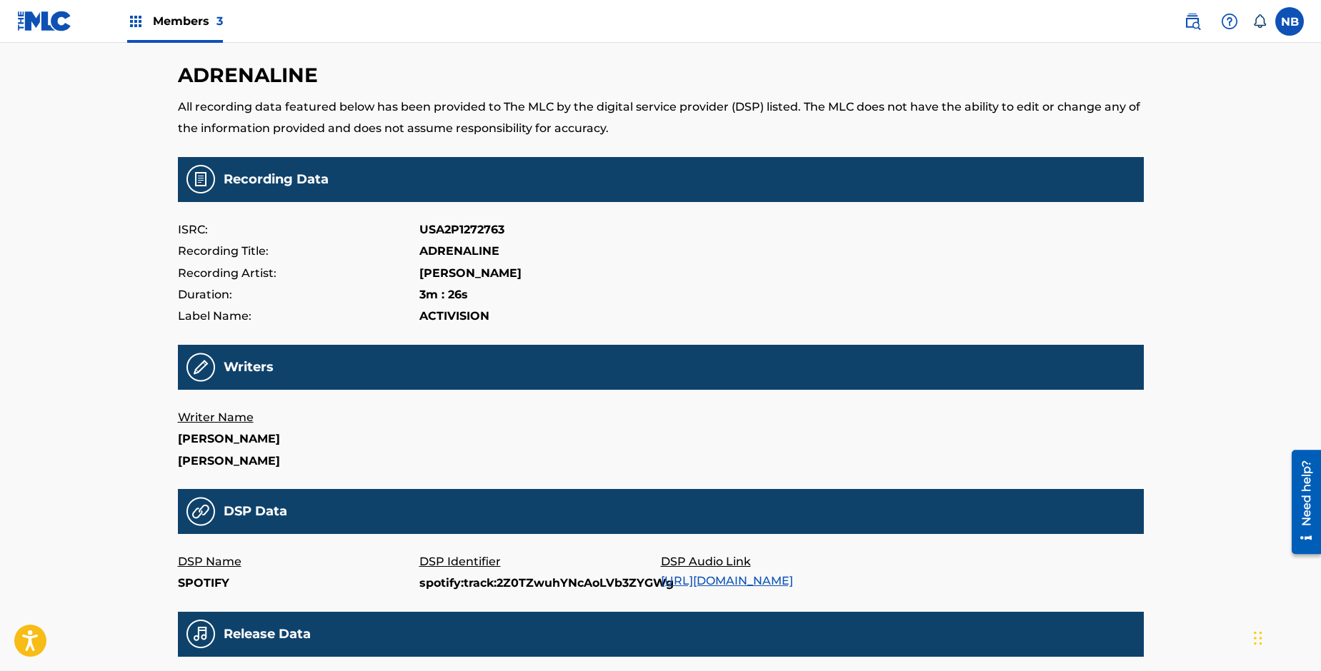
scroll to position [0, 0]
